Goal: Task Accomplishment & Management: Use online tool/utility

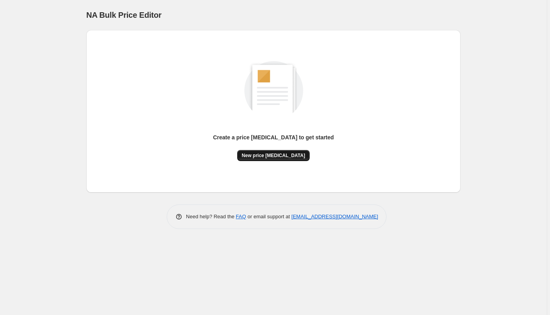
click at [278, 153] on span "New price [MEDICAL_DATA]" at bounding box center [273, 155] width 63 height 6
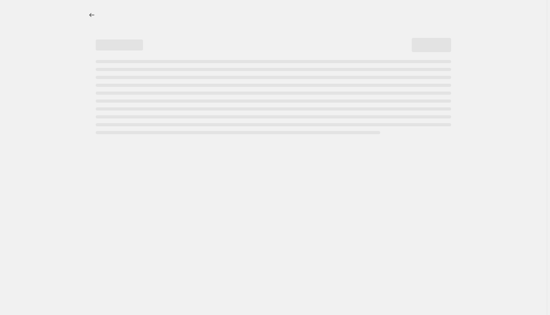
select select "percentage"
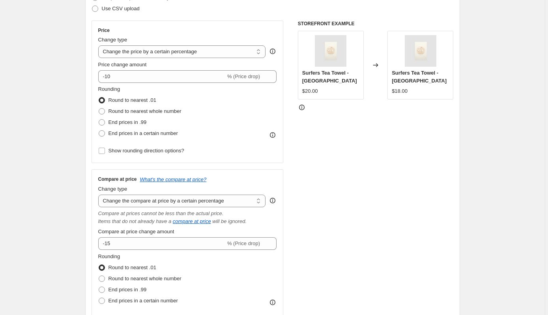
scroll to position [126, 0]
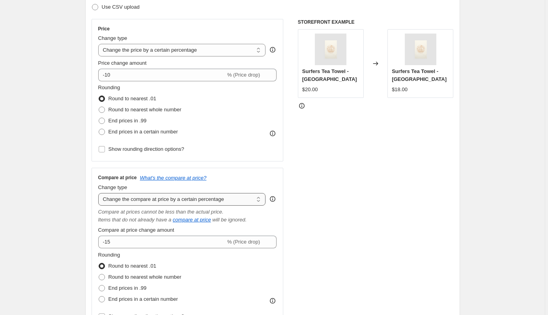
select select "ep"
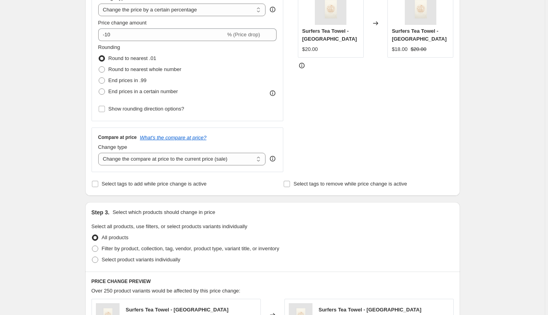
scroll to position [171, 0]
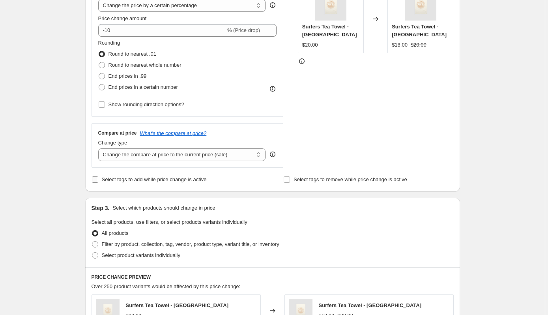
click at [95, 179] on input "Select tags to add while price change is active" at bounding box center [95, 179] width 6 height 6
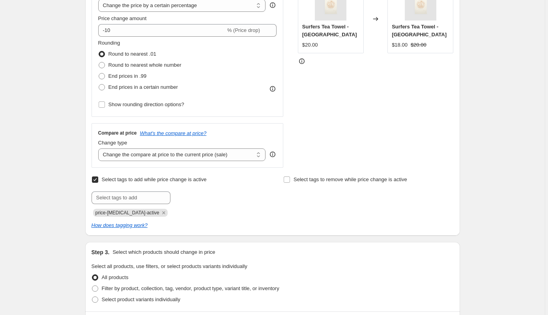
click at [95, 179] on input "Select tags to add while price change is active" at bounding box center [95, 179] width 6 height 6
checkbox input "false"
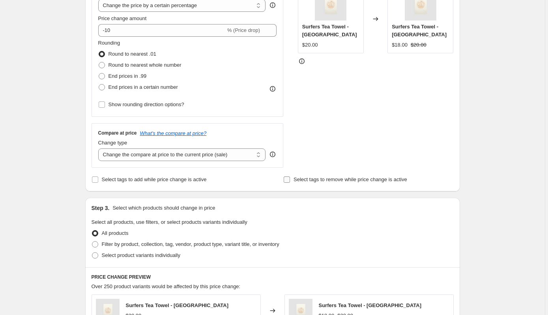
click at [289, 178] on input "Select tags to remove while price change is active" at bounding box center [286, 179] width 6 height 6
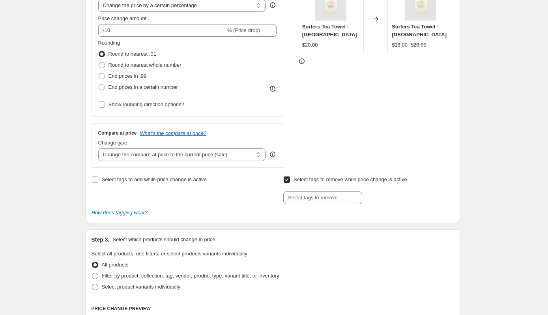
click at [289, 178] on input "Select tags to remove while price change is active" at bounding box center [286, 179] width 6 height 6
checkbox input "false"
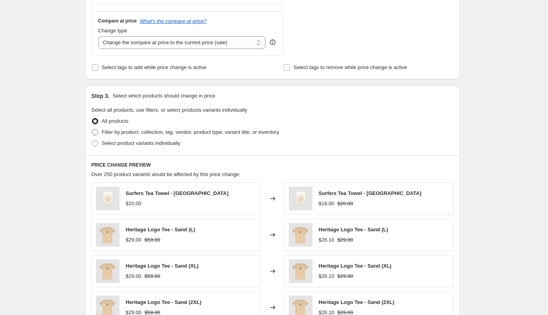
scroll to position [284, 0]
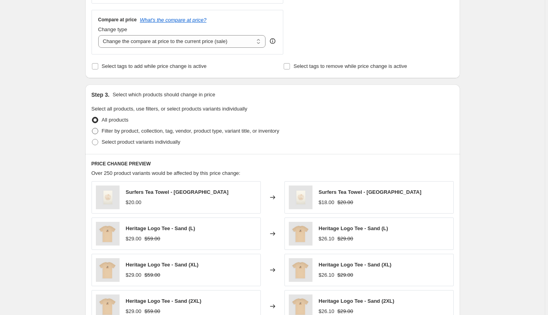
click at [96, 128] on span at bounding box center [95, 131] width 6 height 6
click at [92, 128] on input "Filter by product, collection, tag, vendor, product type, variant title, or inv…" at bounding box center [92, 128] width 0 height 0
radio input "true"
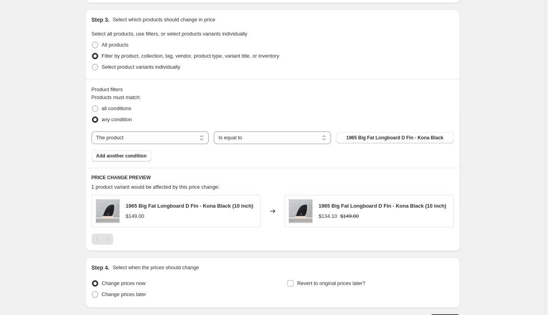
scroll to position [360, 0]
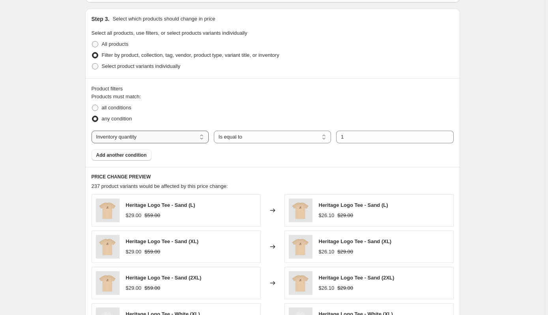
select select "product"
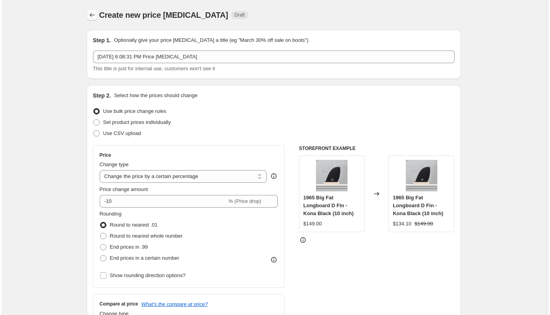
scroll to position [0, 0]
click at [90, 14] on icon "Price change jobs" at bounding box center [91, 15] width 8 height 8
